Goal: Transaction & Acquisition: Purchase product/service

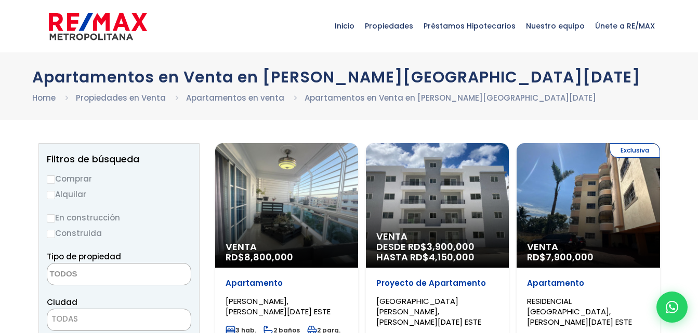
select select
click at [55, 179] on input "Comprar" at bounding box center [51, 180] width 8 height 8
radio input "true"
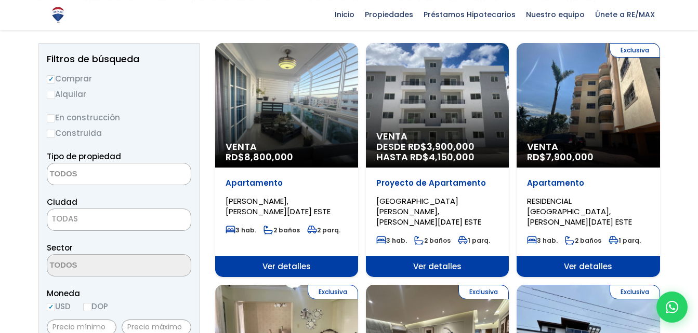
scroll to position [100, 0]
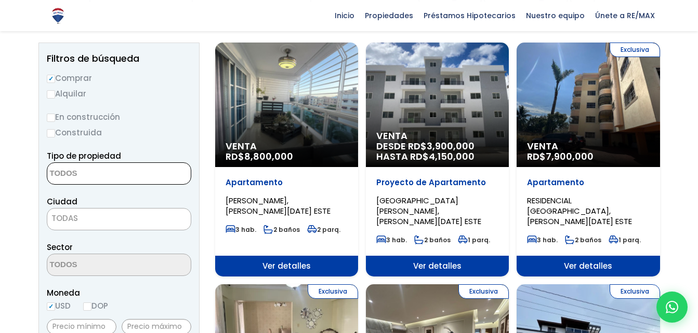
click at [82, 177] on textarea "Search" at bounding box center [97, 174] width 101 height 22
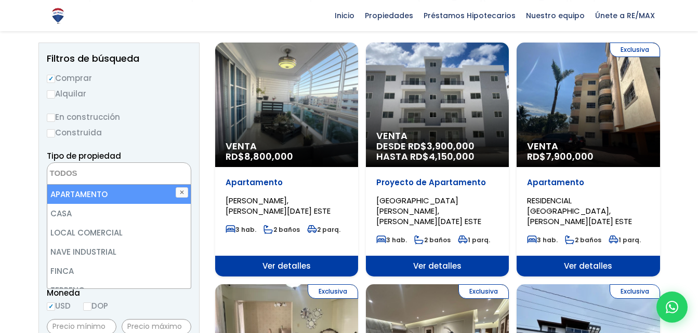
click at [89, 197] on li "APARTAMENTO" at bounding box center [118, 194] width 143 height 19
select select "apartment"
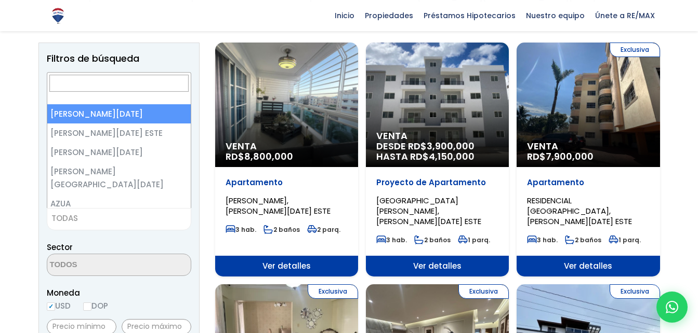
click at [137, 223] on span "TODAS" at bounding box center [118, 218] width 143 height 15
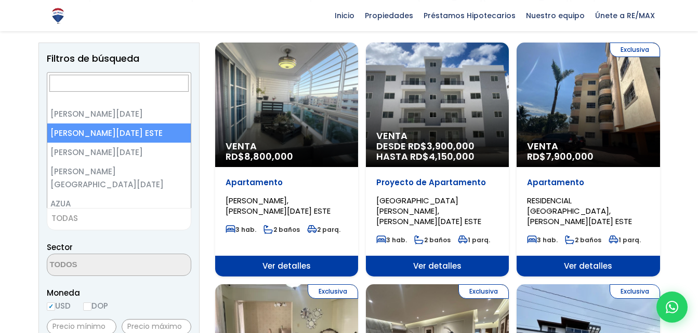
select select "148"
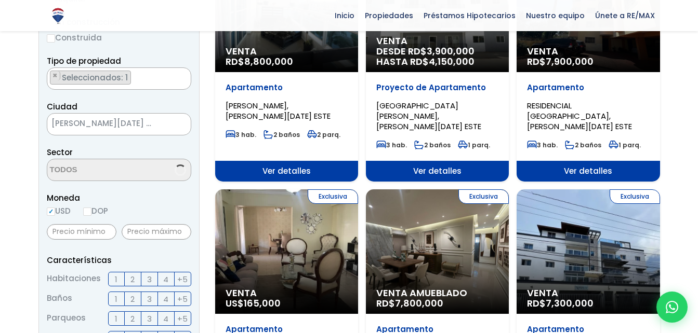
scroll to position [199, 0]
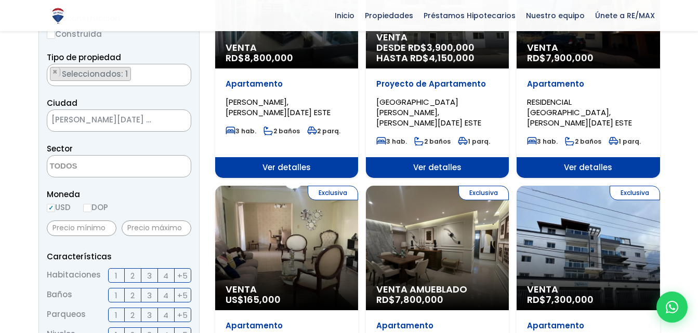
click at [151, 175] on span at bounding box center [119, 166] width 144 height 22
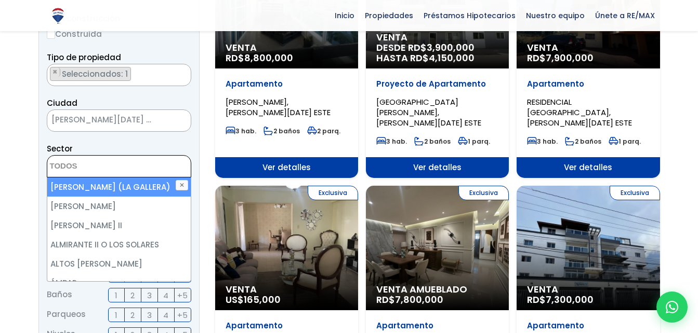
click at [140, 170] on span at bounding box center [119, 166] width 144 height 22
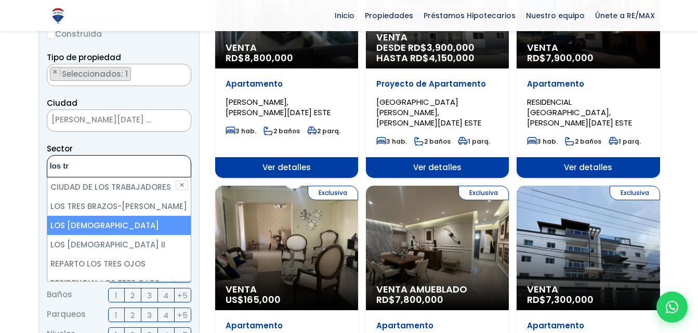
type textarea "los tr"
click at [127, 231] on li "LOS TRINITARIOS" at bounding box center [118, 225] width 143 height 19
select select "13234"
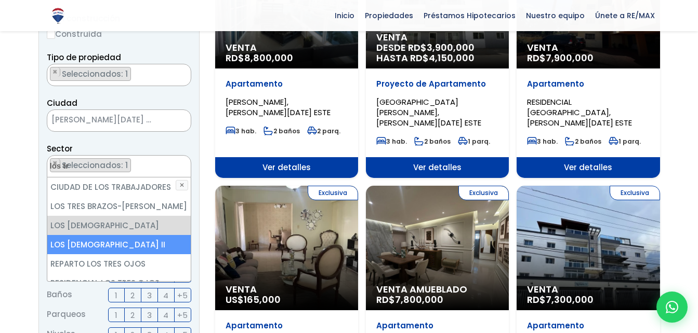
click at [125, 249] on li "LOS TRINITARIOS II" at bounding box center [118, 244] width 143 height 19
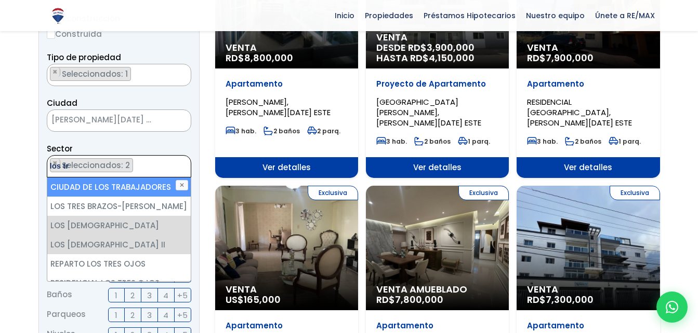
click at [156, 167] on ul "× Seleccionados: 2 × Seleccionados: 2" at bounding box center [112, 167] width 130 height 22
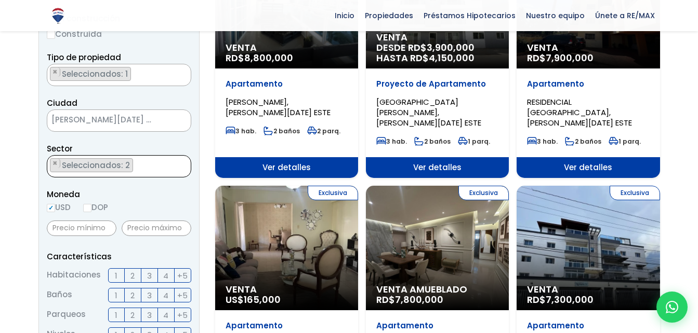
click at [156, 167] on ul "× Seleccionados: 2 × Seleccionados: 2" at bounding box center [112, 167] width 130 height 22
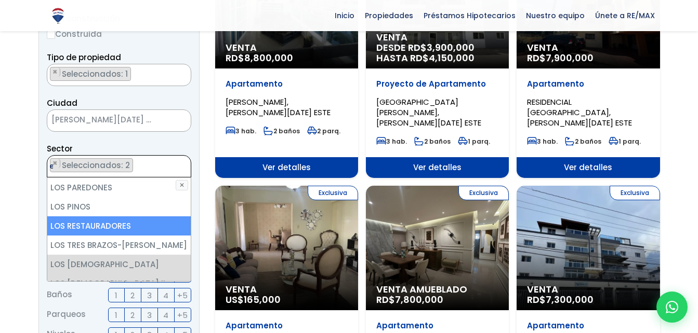
scroll to position [0, 0]
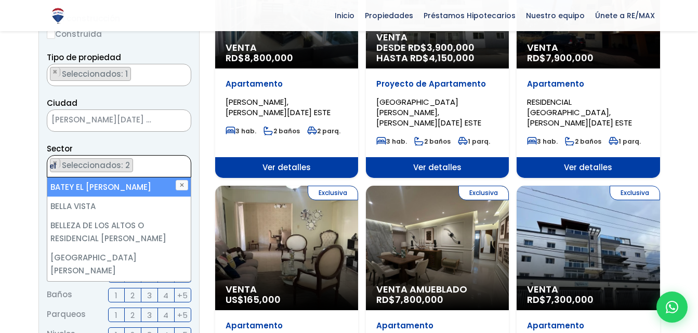
type textarea "e"
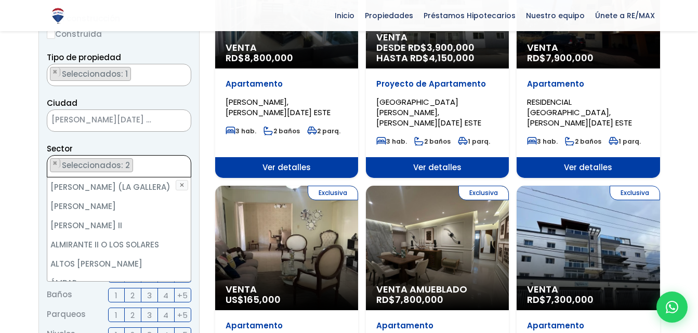
scroll to position [2198, 0]
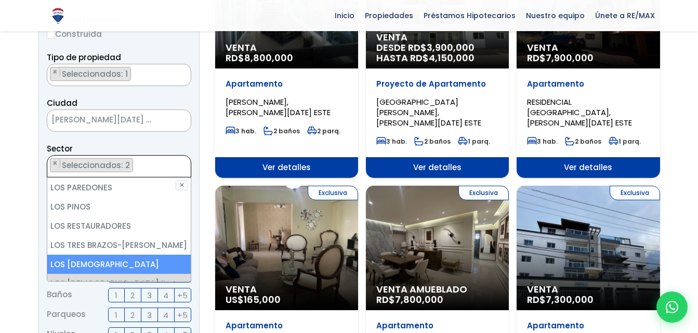
click at [165, 143] on div "Sector AGAPITO SÁNCHEZ (LA GALLERA) ALMA ROSA I ALMA ROSA II ALMIRANTE II O LOS…" at bounding box center [119, 159] width 144 height 35
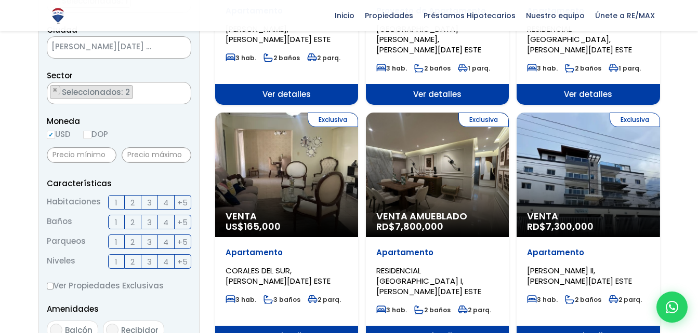
scroll to position [273, 0]
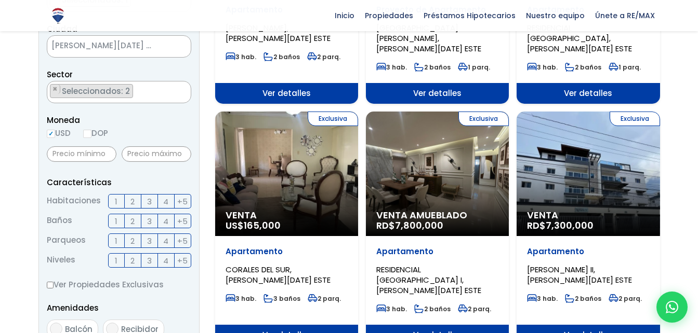
click at [89, 137] on input "DOP" at bounding box center [87, 134] width 8 height 8
radio input "true"
click at [52, 137] on input "USD" at bounding box center [51, 134] width 8 height 8
radio input "true"
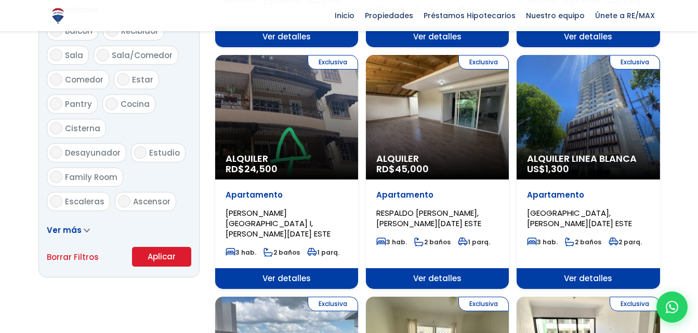
scroll to position [575, 0]
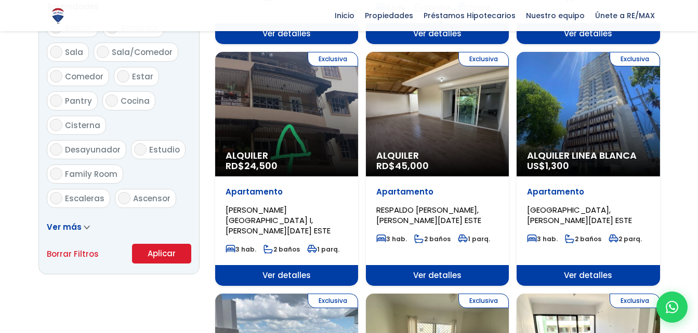
click at [136, 250] on button "Aplicar" at bounding box center [161, 254] width 59 height 20
click at [150, 251] on button "Aplicar" at bounding box center [161, 254] width 59 height 20
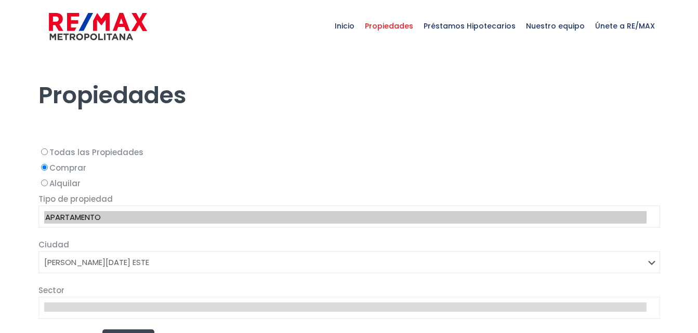
select select "148"
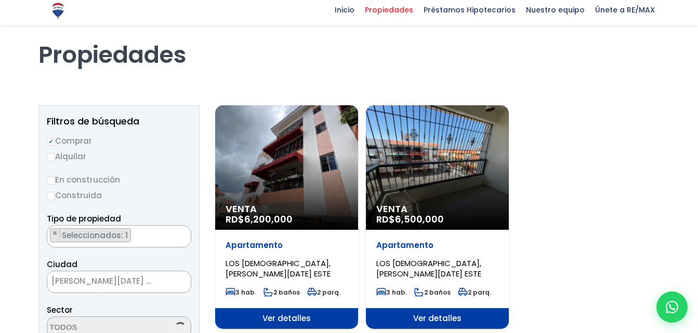
scroll to position [41, 0]
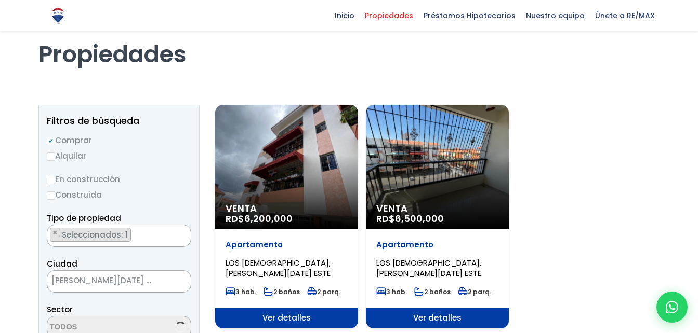
select select "13234"
click at [249, 204] on span "Venta" at bounding box center [286, 209] width 122 height 10
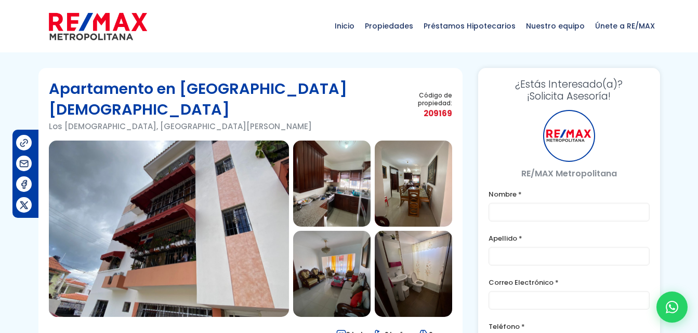
type input "julio"
type input "abad"
type input "[EMAIL_ADDRESS][DOMAIN_NAME]"
type input "[PHONE_NUMBER]"
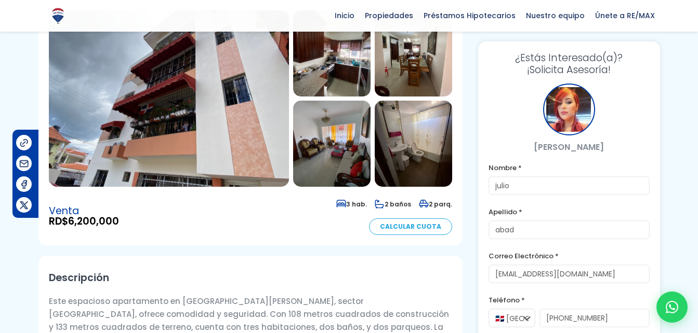
scroll to position [131, 0]
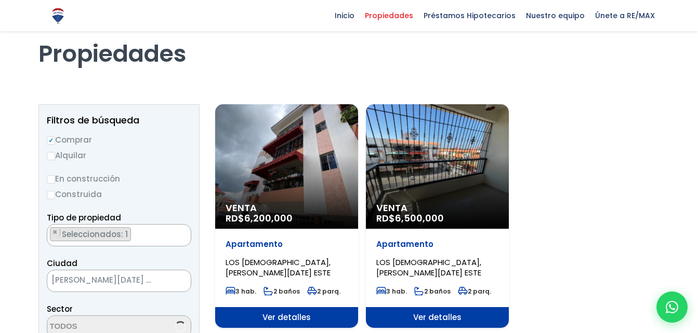
scroll to position [41, 0]
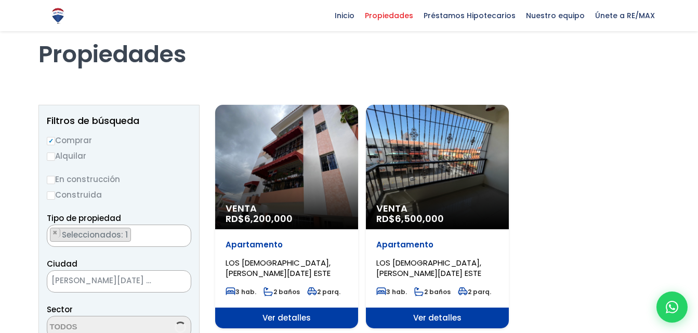
click at [426, 188] on div "Venta RD$ 6,500,000" at bounding box center [437, 167] width 143 height 125
select select "13234"
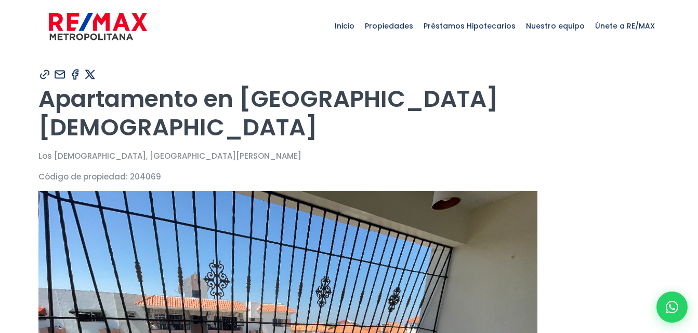
type input "julio"
type input "abad"
type input "[EMAIL_ADDRESS][DOMAIN_NAME]"
type input "[PHONE_NUMBER]"
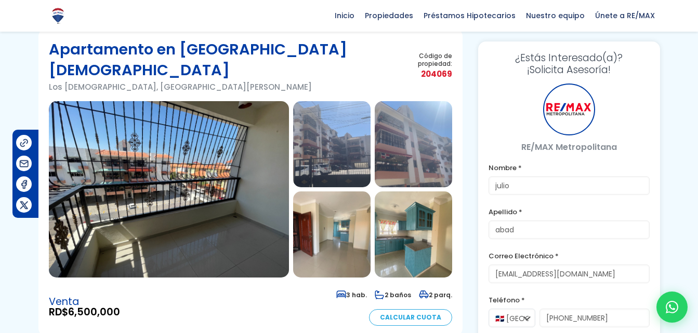
scroll to position [41, 0]
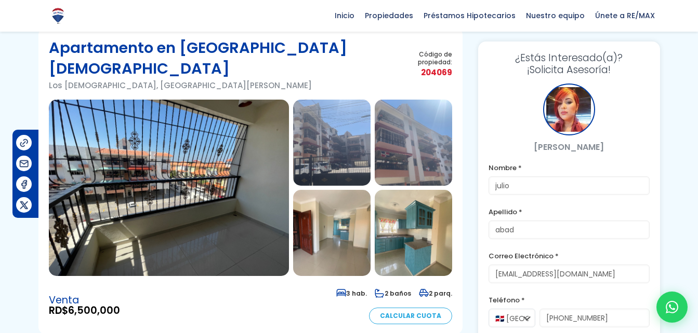
click at [339, 221] on img at bounding box center [331, 233] width 77 height 86
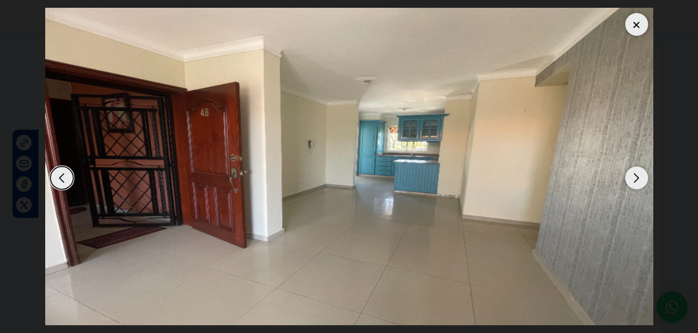
click at [636, 168] on div "Next slide" at bounding box center [636, 178] width 23 height 23
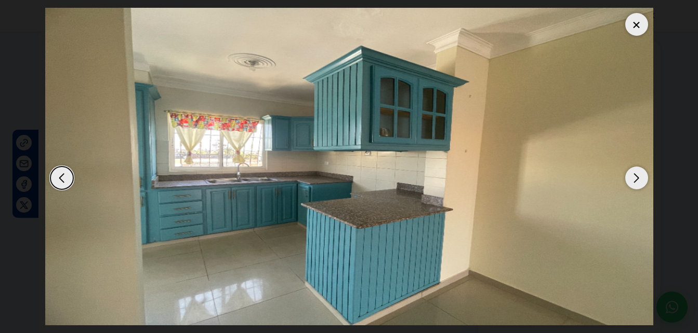
click at [636, 168] on div "Next slide" at bounding box center [636, 178] width 23 height 23
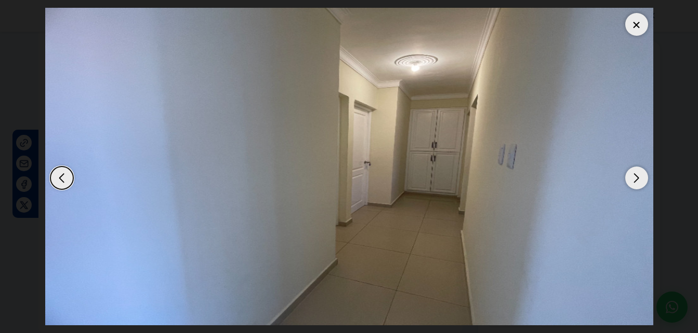
click at [640, 29] on div at bounding box center [636, 24] width 23 height 23
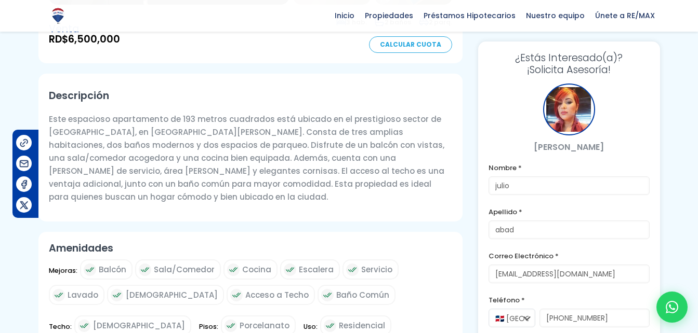
scroll to position [311, 0]
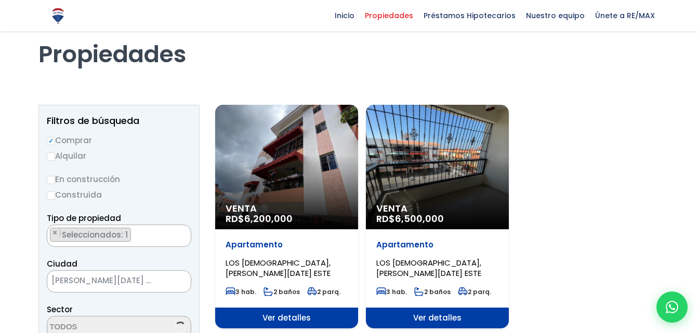
scroll to position [1362, 0]
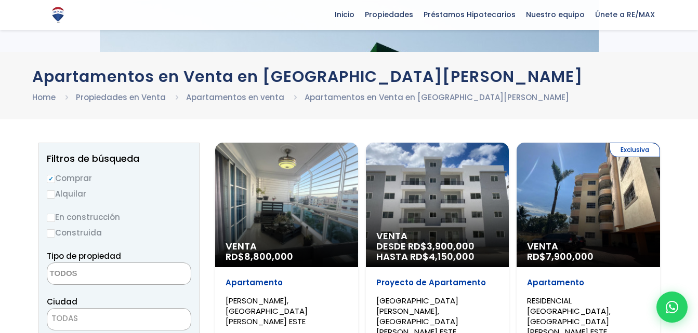
select select "148"
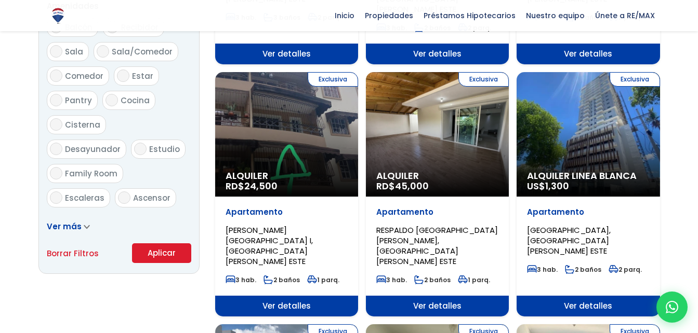
scroll to position [576, 0]
